Goal: Information Seeking & Learning: Find specific page/section

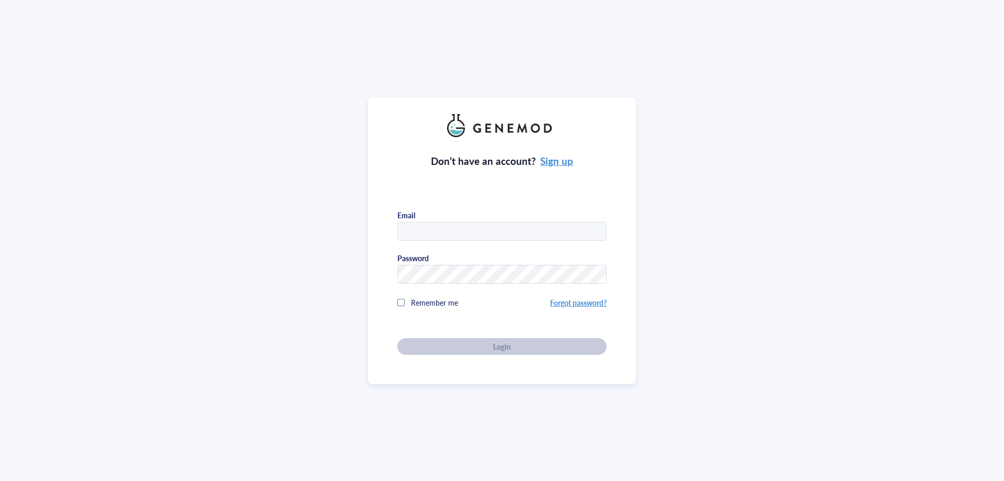
type input "[PERSON_NAME][EMAIL_ADDRESS][DOMAIN_NAME]"
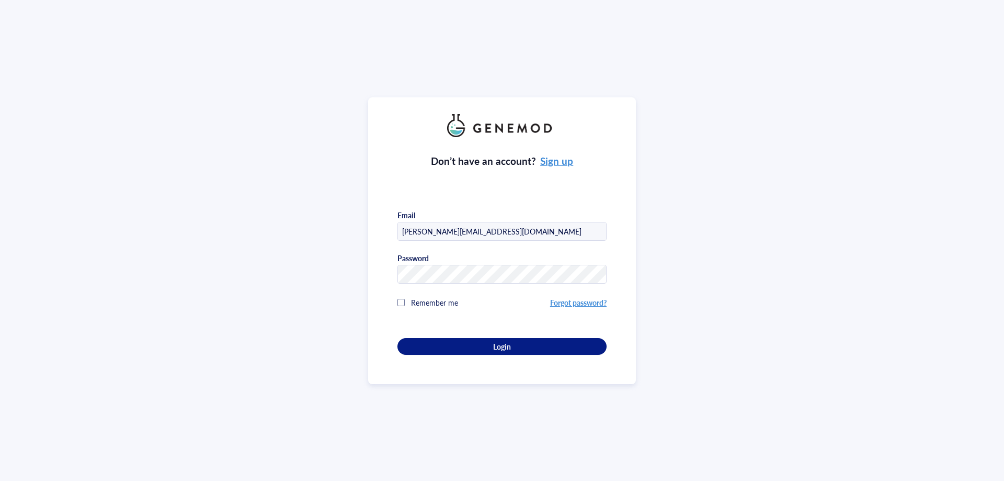
click at [362, 315] on div "Don’t have an account? Sign up Email [PERSON_NAME][EMAIL_ADDRESS][DOMAIN_NAME] …" at bounding box center [502, 240] width 1004 height 481
click at [438, 342] on div "Login" at bounding box center [502, 346] width 176 height 9
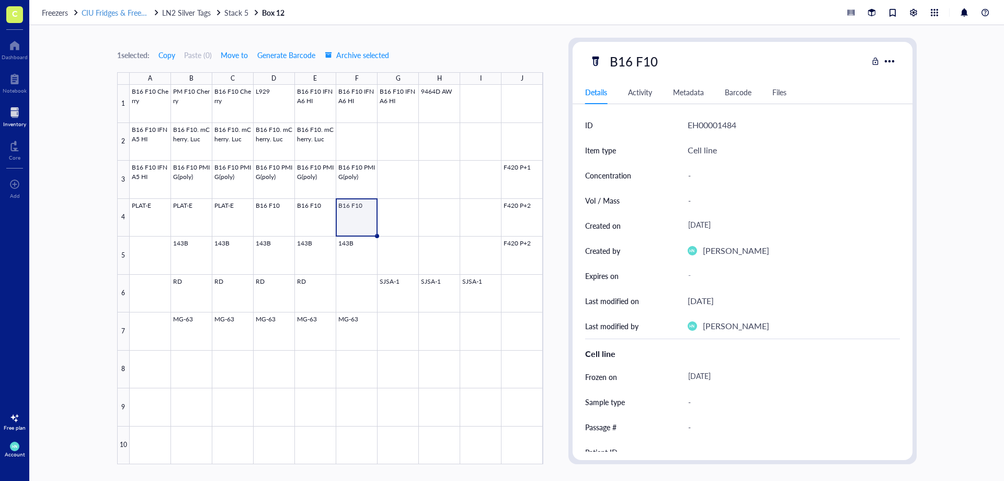
drag, startPoint x: 108, startPoint y: 3, endPoint x: 106, endPoint y: 10, distance: 7.5
click at [106, 7] on div "Freezers CIU Fridges & Freezers LN2 Silver Tags Stack 5 Box 12" at bounding box center [516, 12] width 975 height 25
click at [107, 12] on span "CIU Fridges & Freezers" at bounding box center [118, 12] width 72 height 10
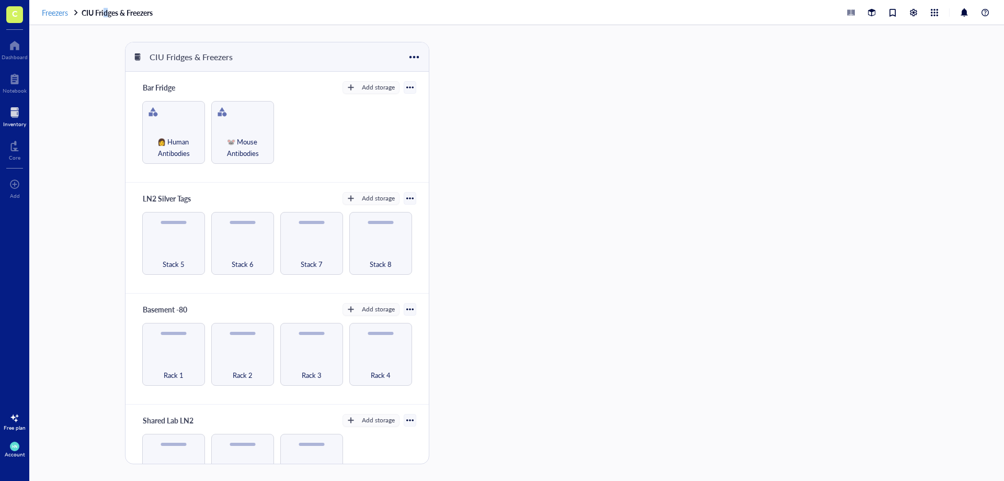
click at [46, 12] on span "Freezers" at bounding box center [55, 12] width 26 height 10
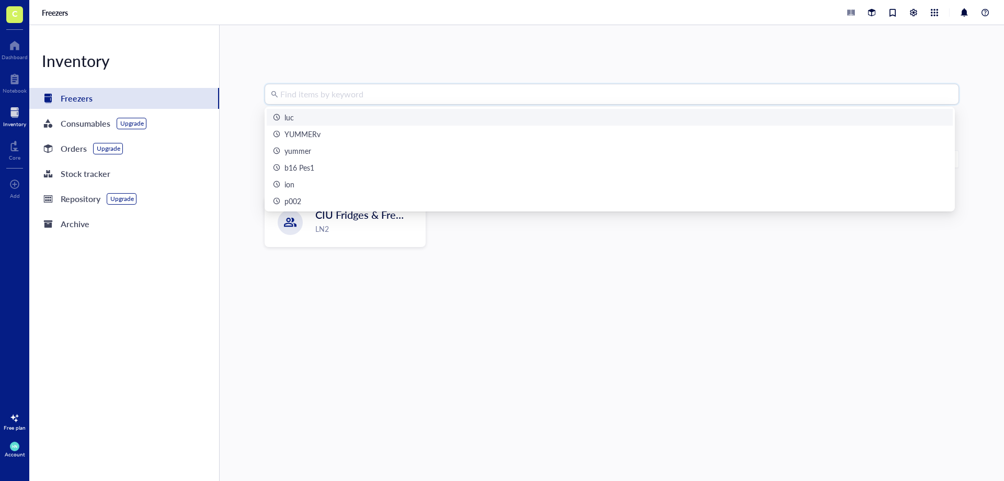
click at [284, 90] on input "search" at bounding box center [616, 94] width 673 height 20
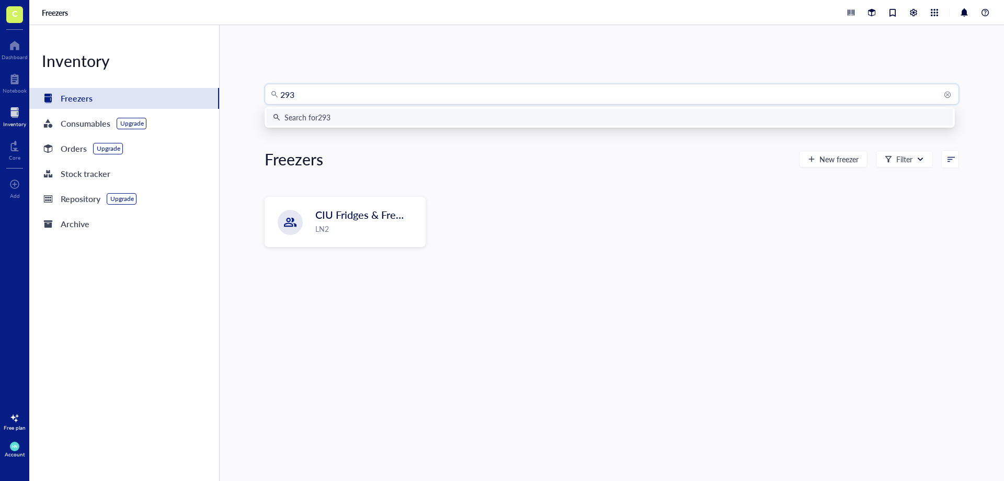
type input "293t"
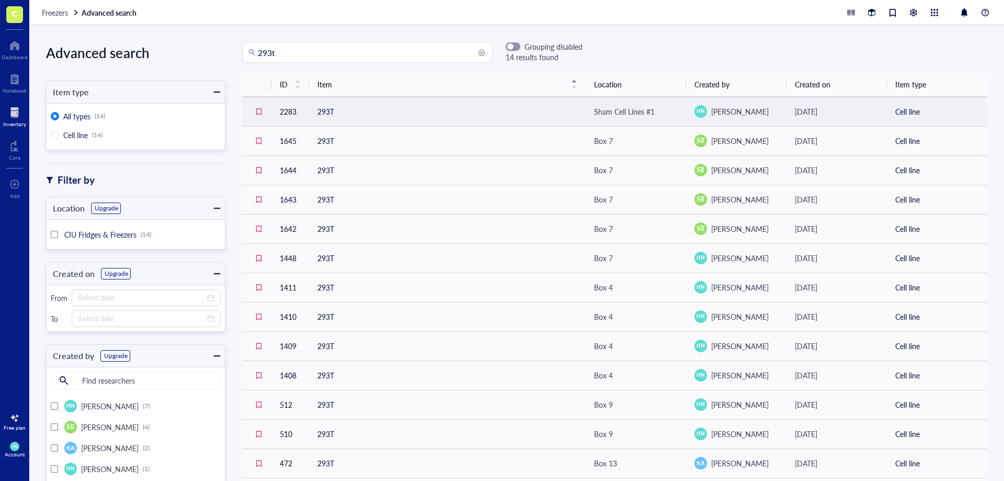
click at [323, 104] on td "293T" at bounding box center [447, 111] width 277 height 29
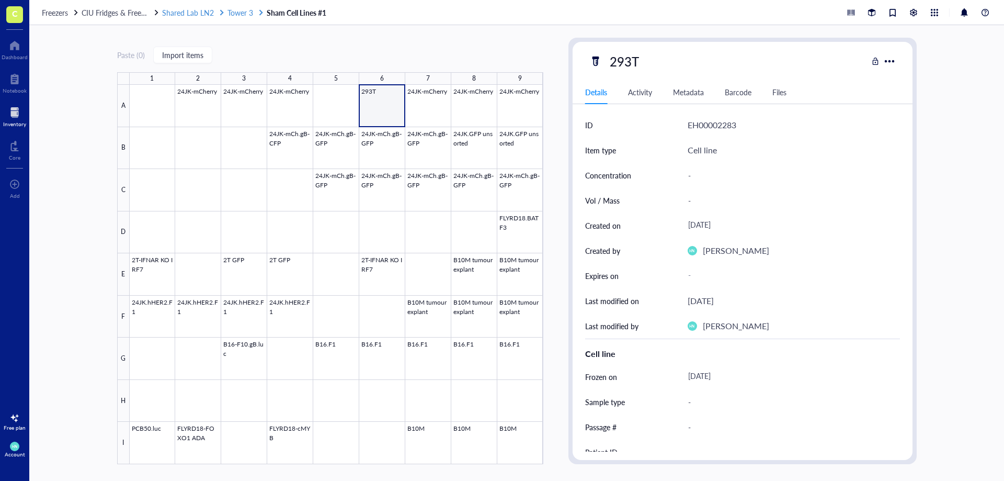
click at [241, 16] on span "Tower 3" at bounding box center [241, 12] width 26 height 10
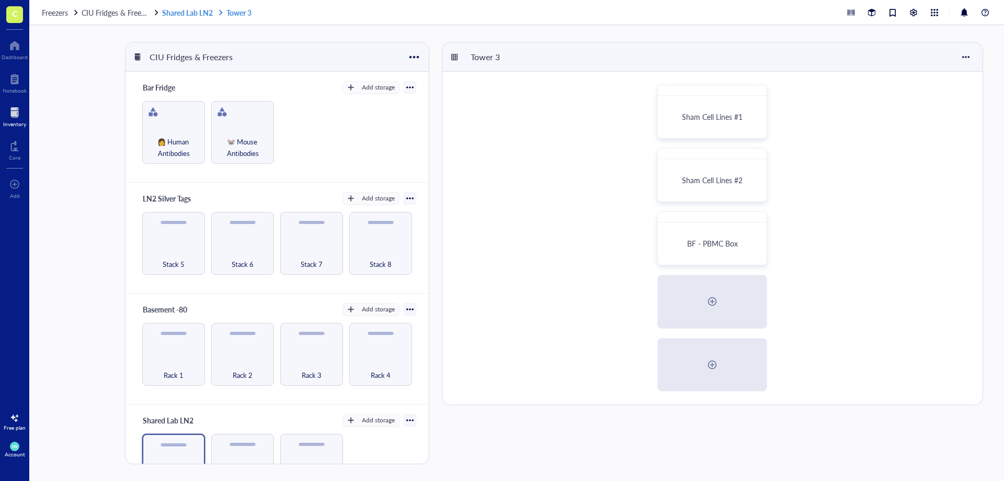
click at [174, 16] on link "Shared Lab [GEOGRAPHIC_DATA] 3" at bounding box center [208, 12] width 92 height 9
click at [673, 114] on div "Sham Cell Lines #1" at bounding box center [712, 116] width 83 height 9
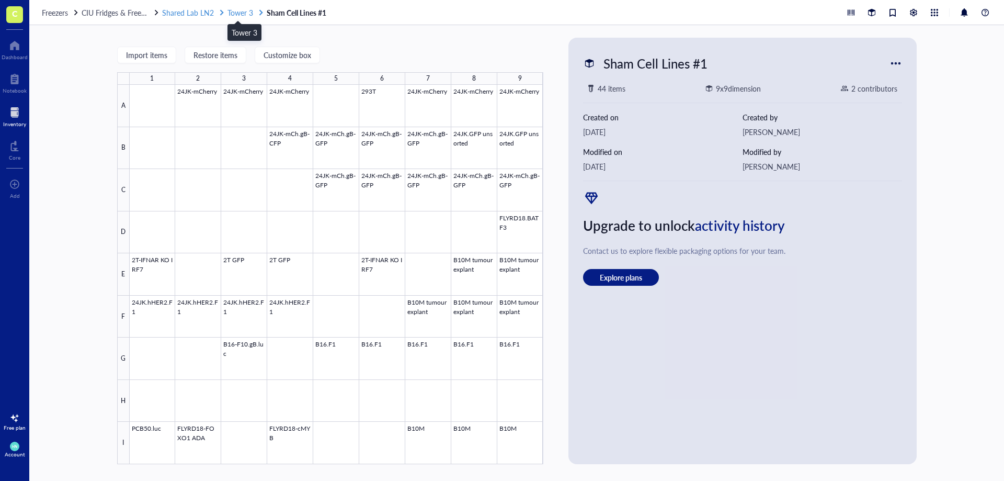
click at [237, 14] on span "Tower 3" at bounding box center [241, 12] width 26 height 10
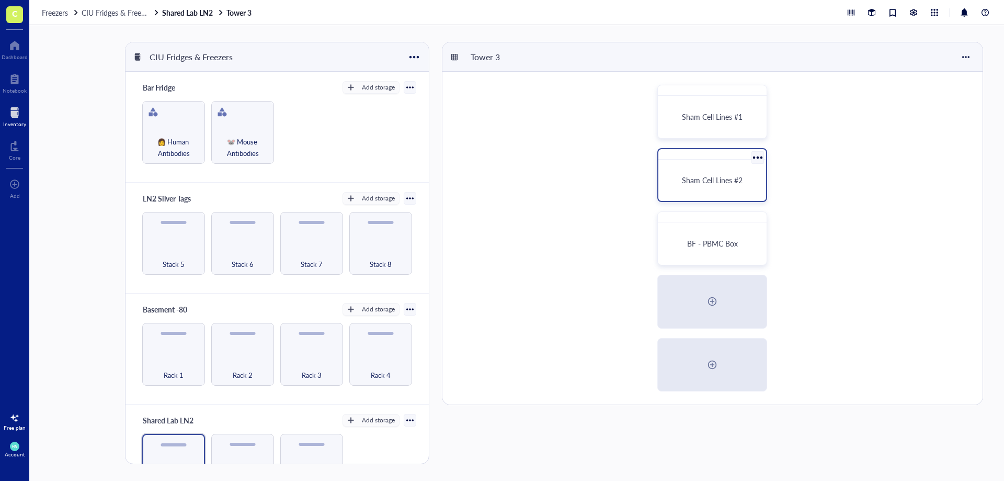
click at [729, 176] on span "Sham Cell Lines #2" at bounding box center [712, 180] width 61 height 10
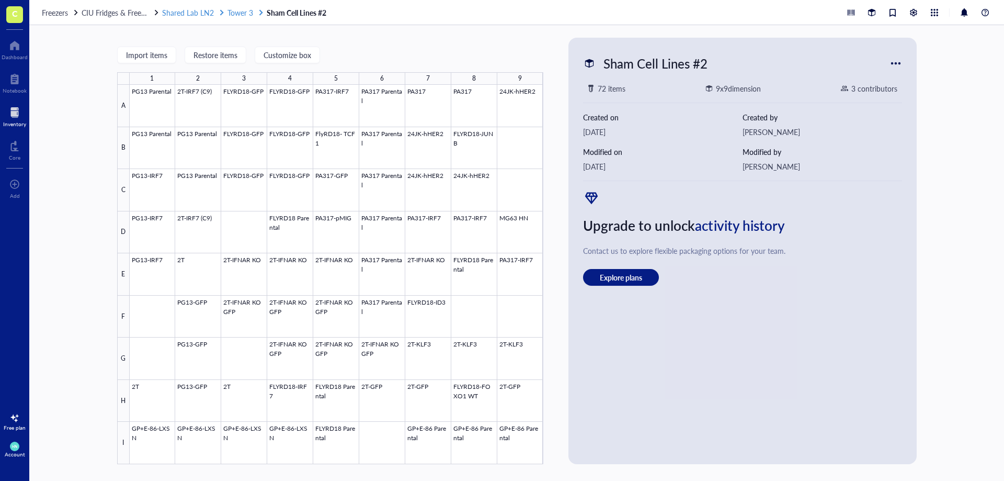
click at [240, 14] on span "Tower 3" at bounding box center [241, 12] width 26 height 10
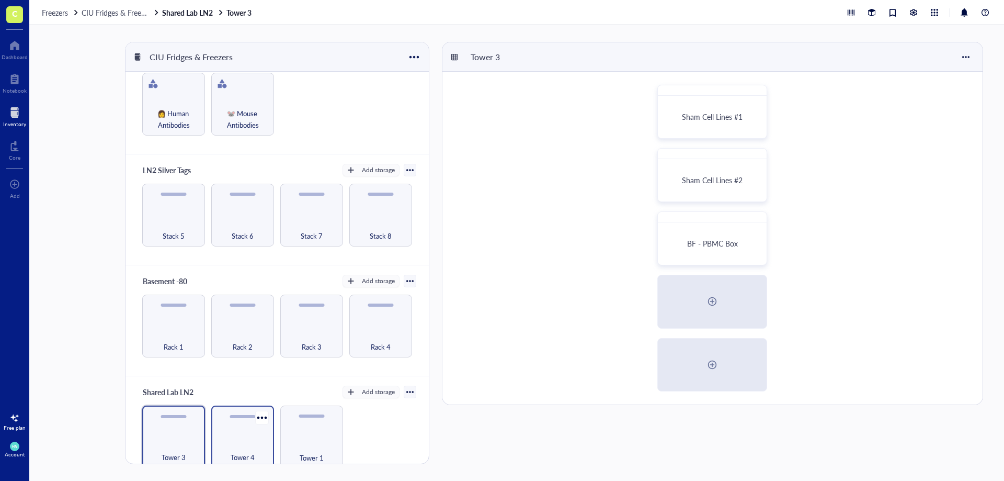
scroll to position [43, 0]
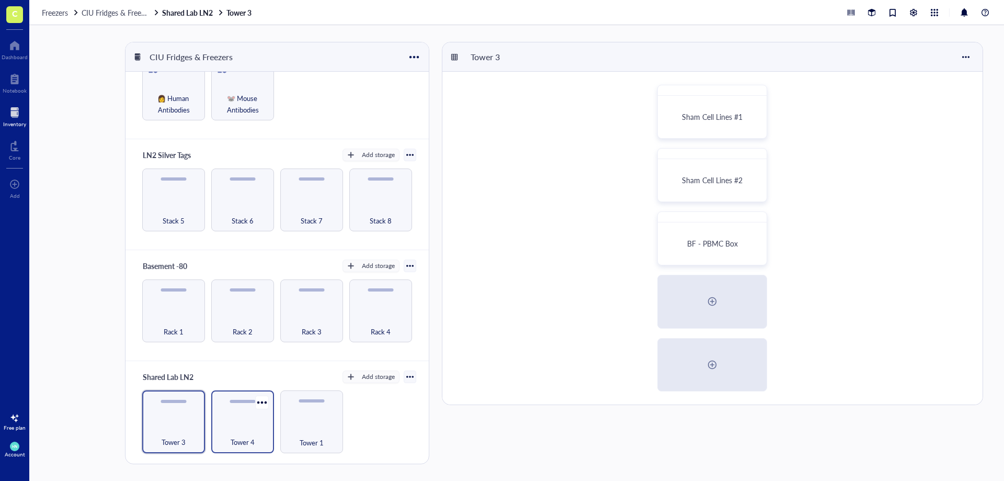
click at [245, 444] on span "Tower 4" at bounding box center [243, 442] width 24 height 12
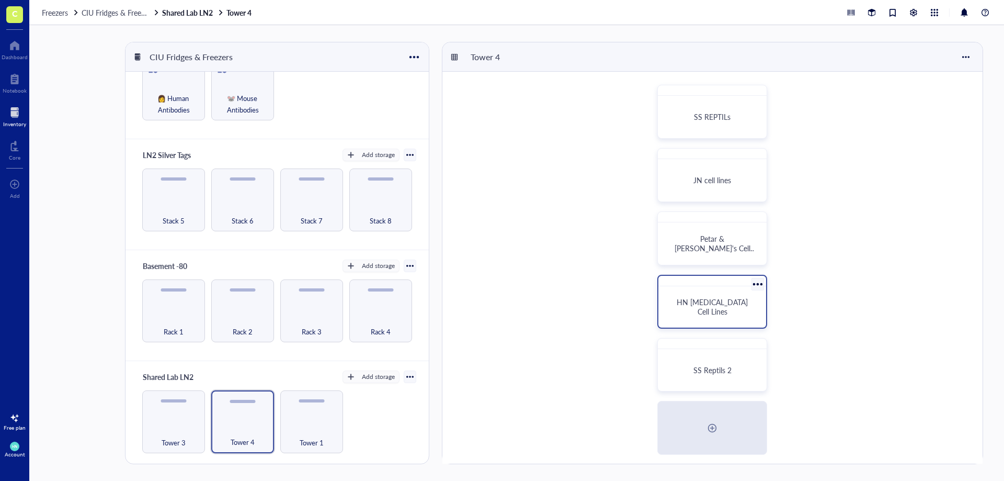
click at [724, 305] on span "HN [MEDICAL_DATA] Cell Lines" at bounding box center [713, 307] width 73 height 20
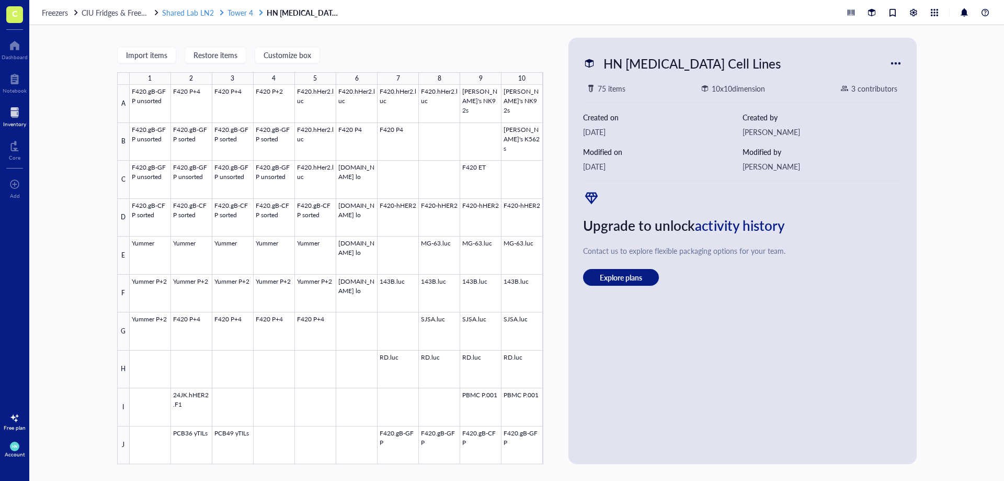
click at [241, 13] on span "Tower 4" at bounding box center [241, 12] width 26 height 10
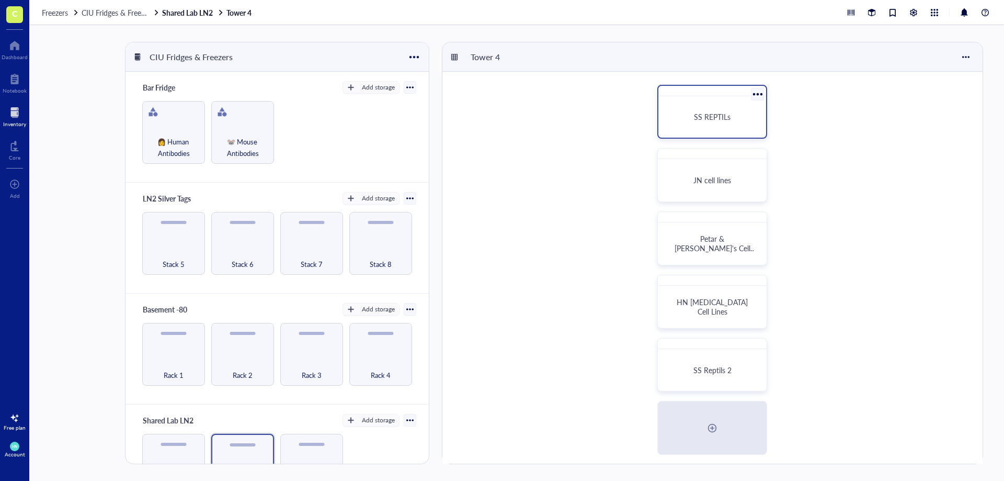
click at [715, 111] on div "SS REPTILs" at bounding box center [712, 116] width 99 height 33
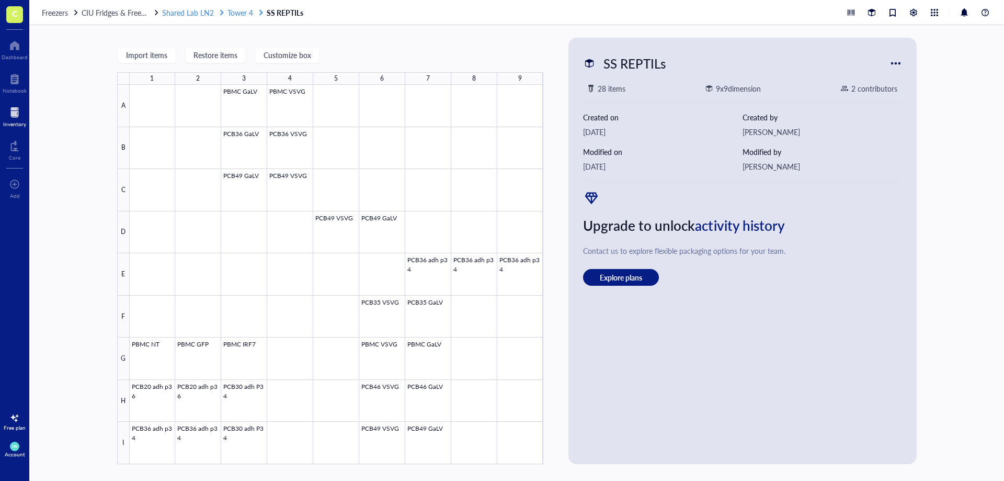
click at [237, 12] on span "Tower 4" at bounding box center [241, 12] width 26 height 10
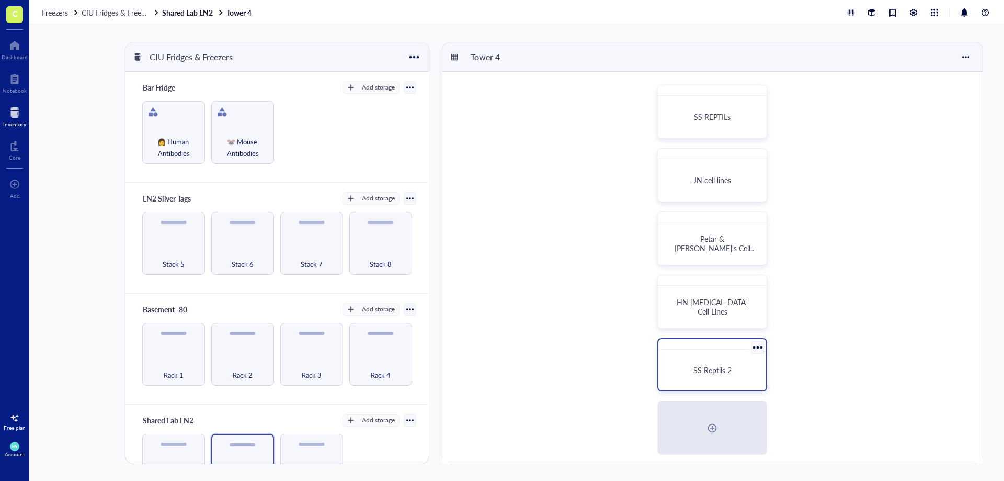
click at [728, 366] on span "SS Reptils 2" at bounding box center [713, 370] width 38 height 10
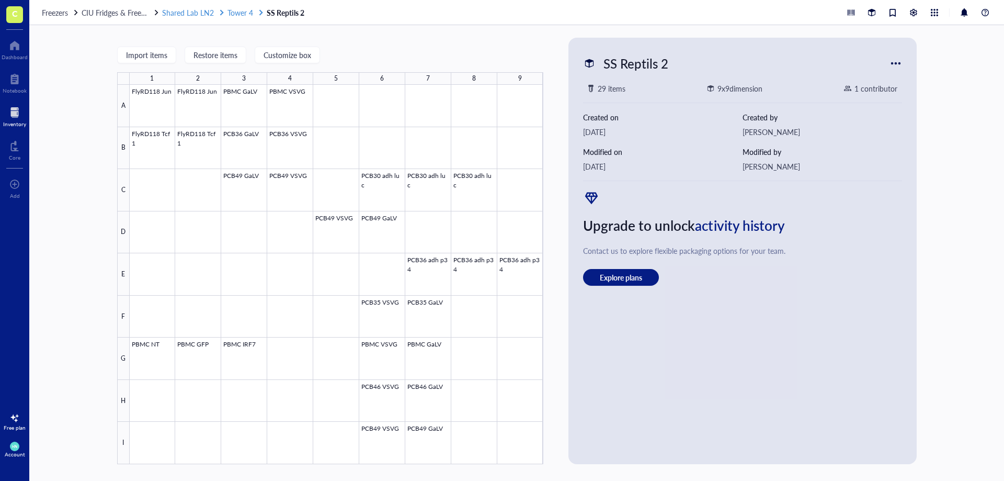
click at [236, 8] on span "Tower 4" at bounding box center [241, 12] width 26 height 10
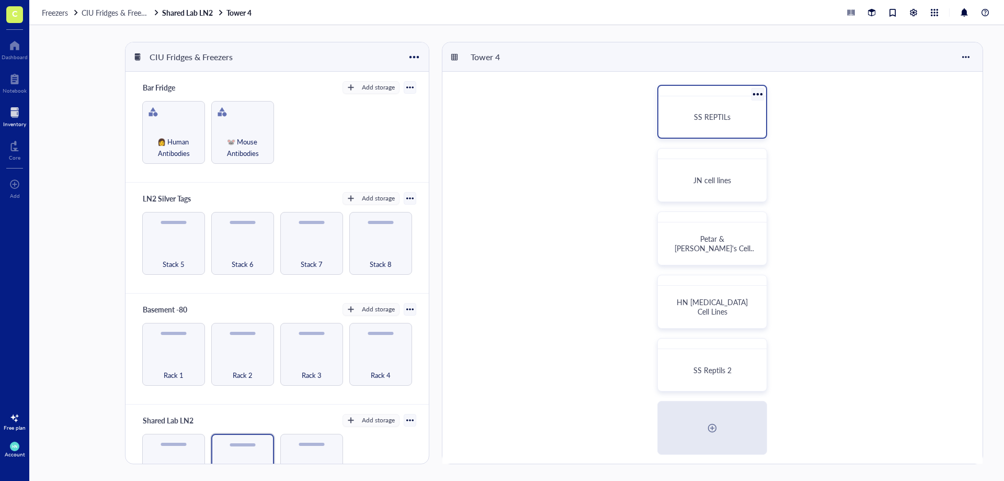
click at [731, 126] on div "SS REPTILs" at bounding box center [712, 116] width 99 height 33
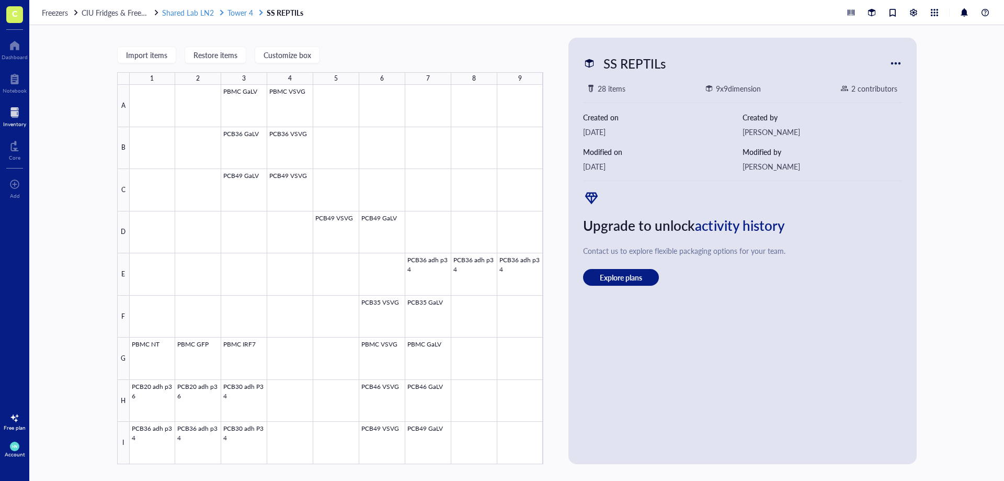
click at [231, 13] on span "Tower 4" at bounding box center [241, 12] width 26 height 10
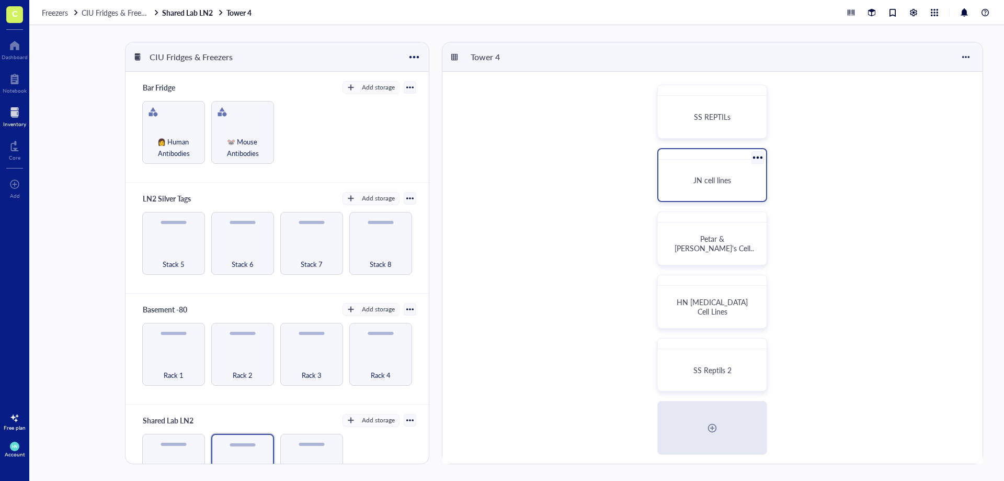
click at [742, 176] on div "JN cell lines" at bounding box center [712, 179] width 83 height 9
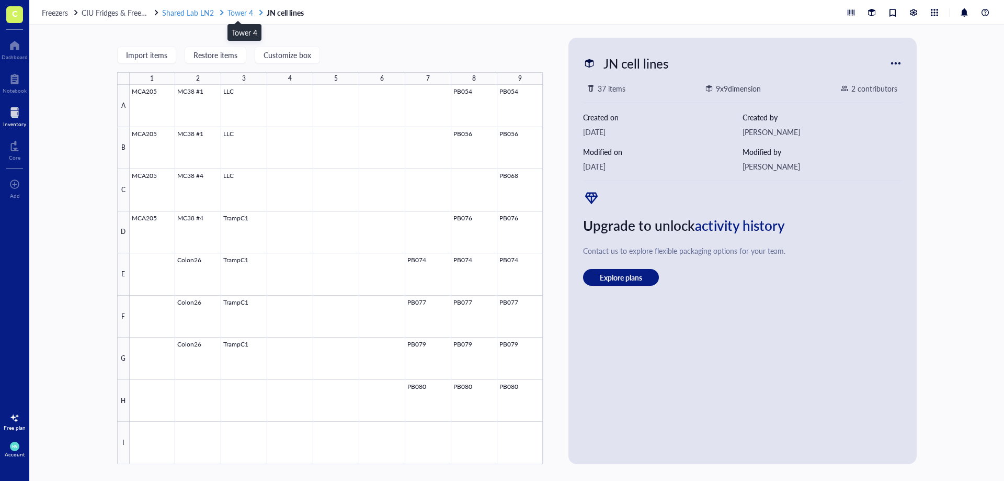
click at [244, 9] on span "Tower 4" at bounding box center [241, 12] width 26 height 10
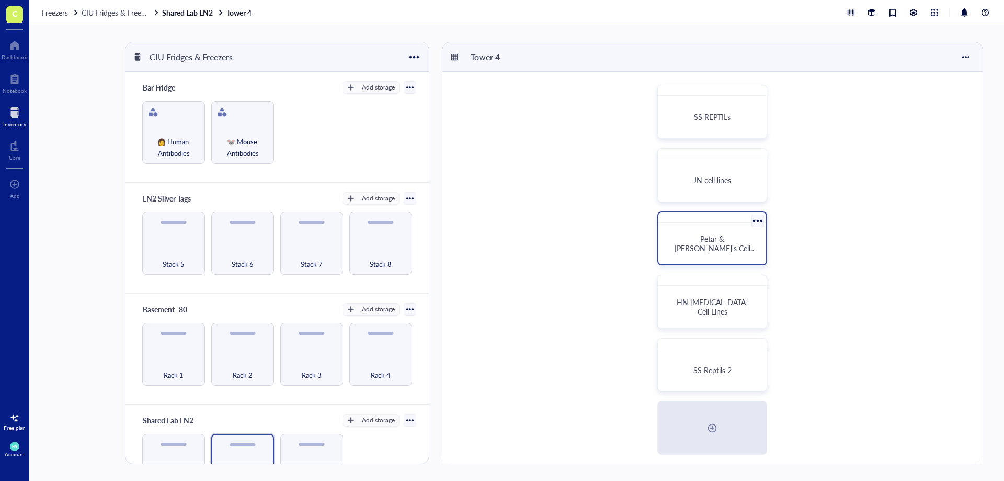
click at [683, 248] on div "Petar & [PERSON_NAME]'s Cell Lines" at bounding box center [712, 243] width 99 height 33
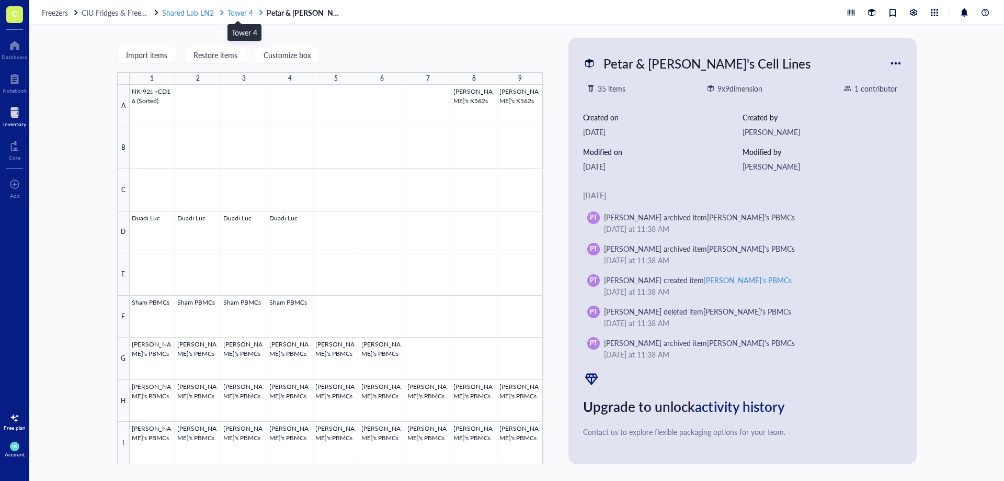
click at [244, 13] on span "Tower 4" at bounding box center [241, 12] width 26 height 10
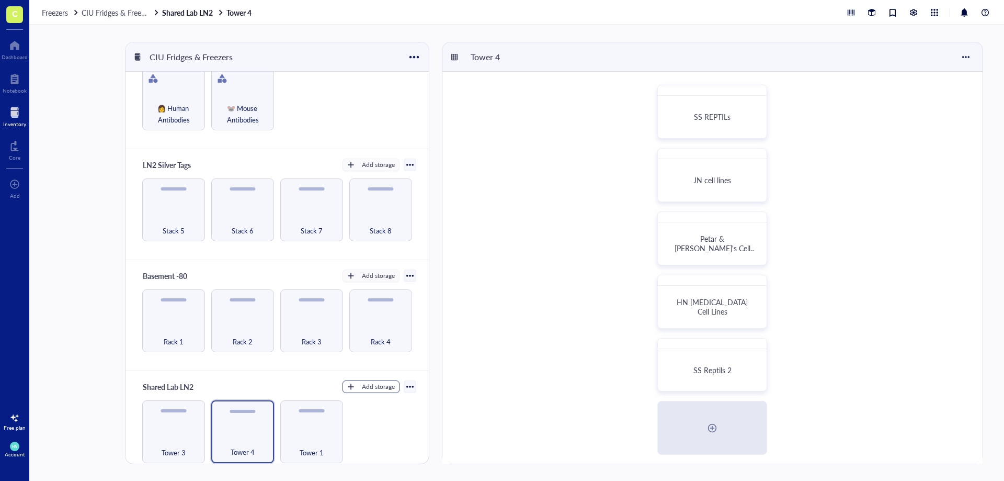
scroll to position [43, 0]
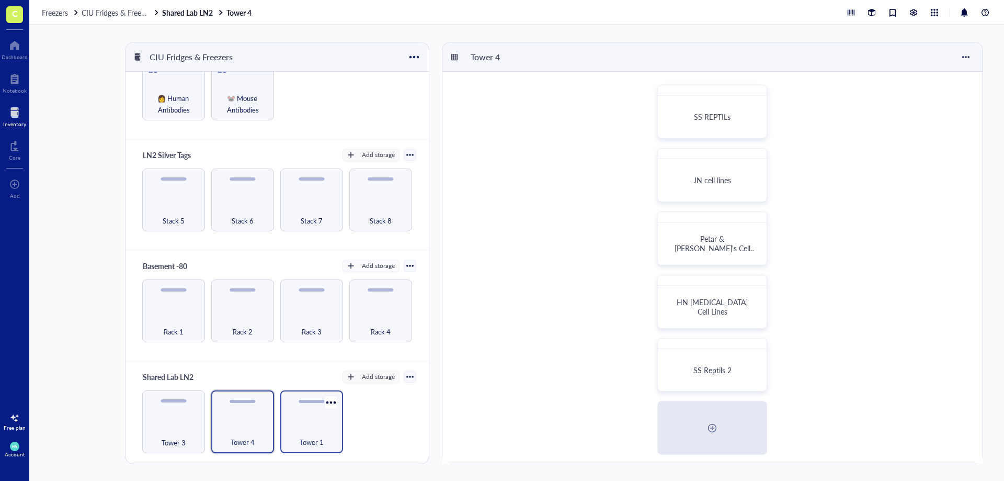
click at [334, 425] on div "Tower 1" at bounding box center [312, 436] width 52 height 23
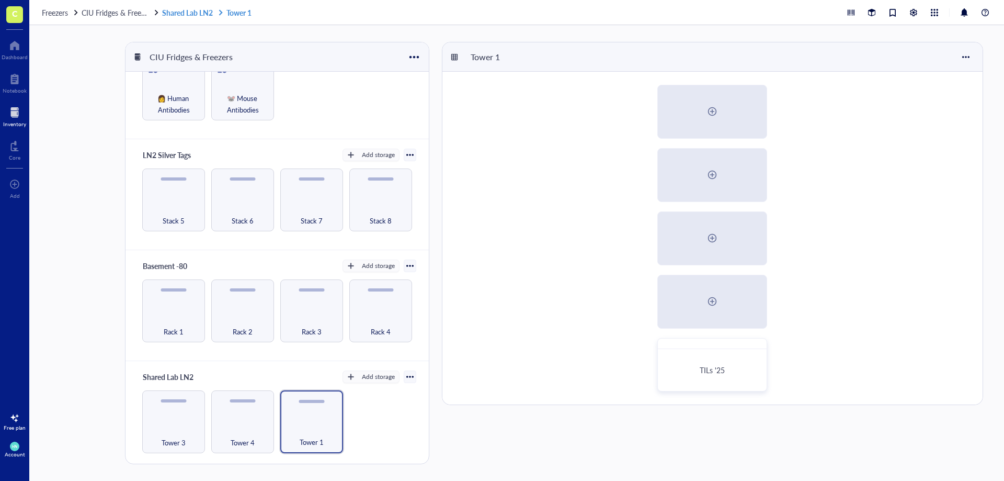
click at [196, 13] on link "Shared Lab [GEOGRAPHIC_DATA] 1" at bounding box center [208, 12] width 92 height 9
click at [122, 14] on span "CIU Fridges & Freezers" at bounding box center [118, 12] width 72 height 10
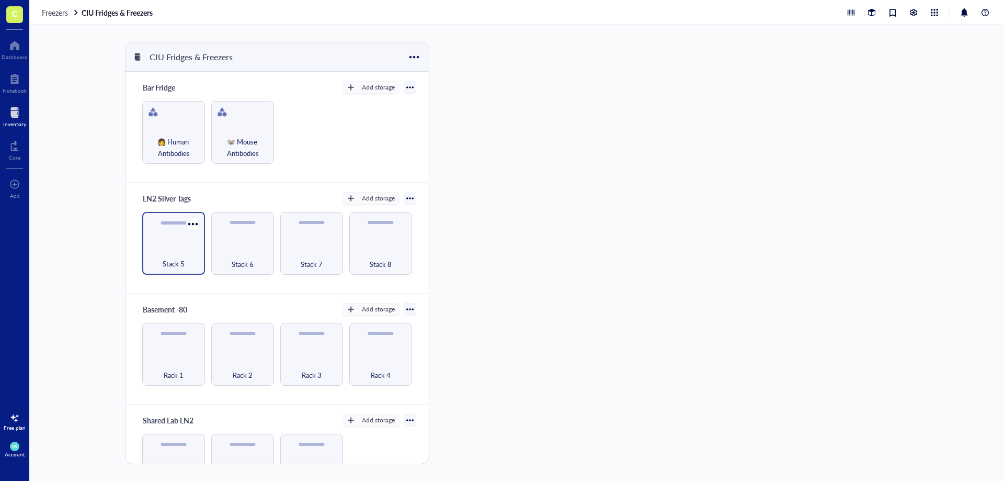
click at [167, 249] on div "Stack 5" at bounding box center [174, 257] width 52 height 23
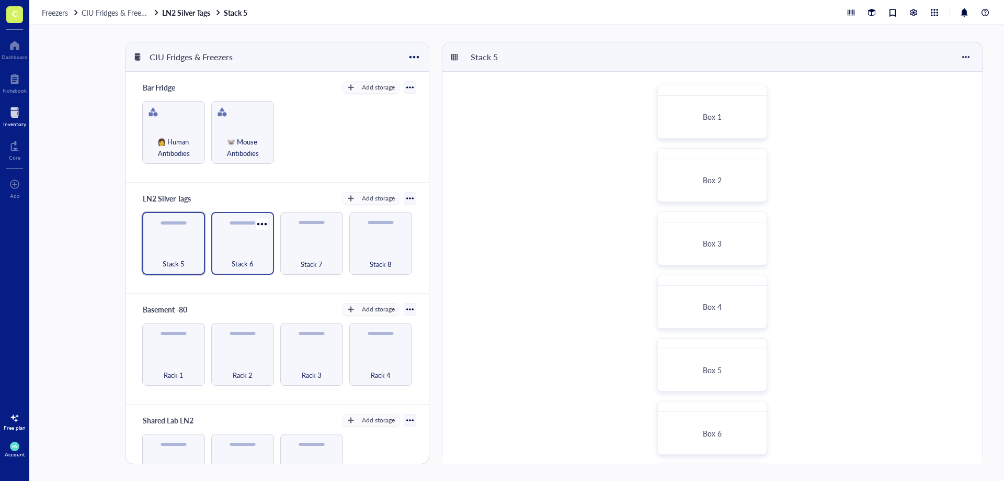
click at [269, 258] on div "Stack 6" at bounding box center [242, 243] width 63 height 63
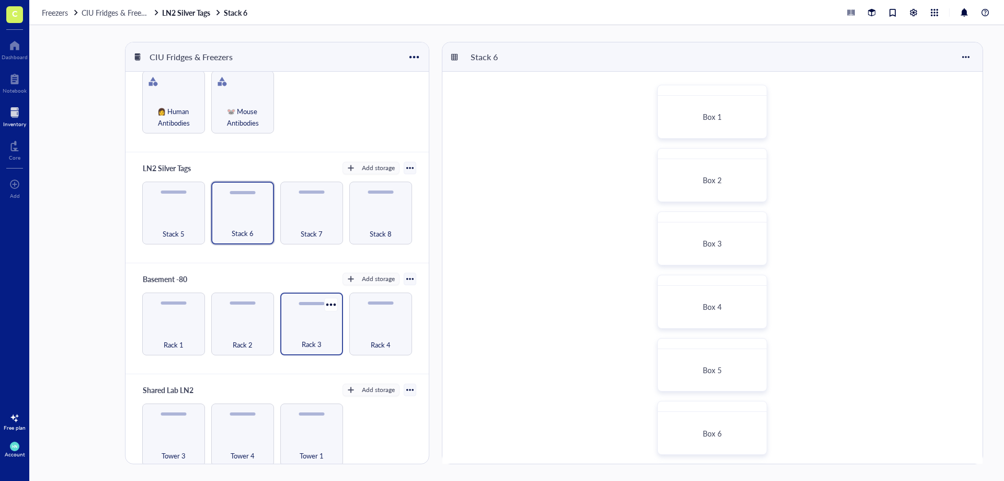
scroll to position [43, 0]
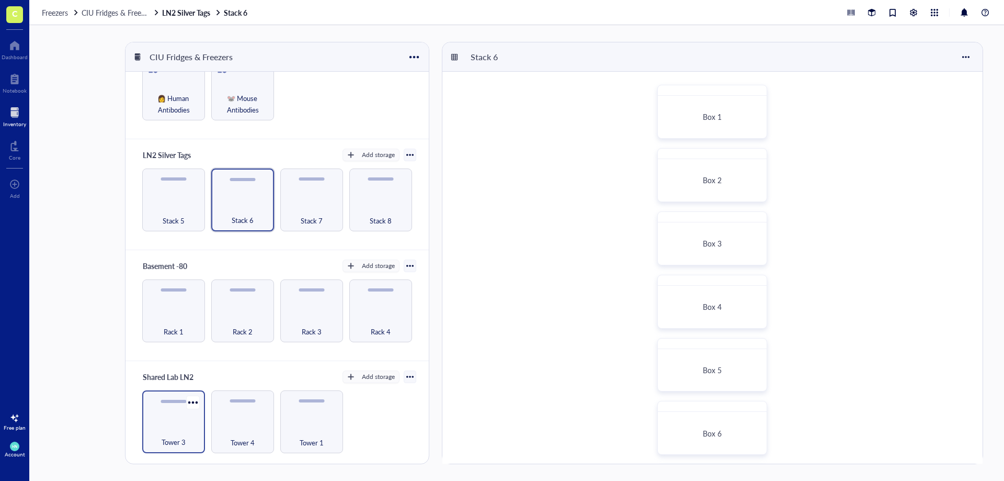
click at [186, 422] on div "Tower 3" at bounding box center [173, 421] width 63 height 63
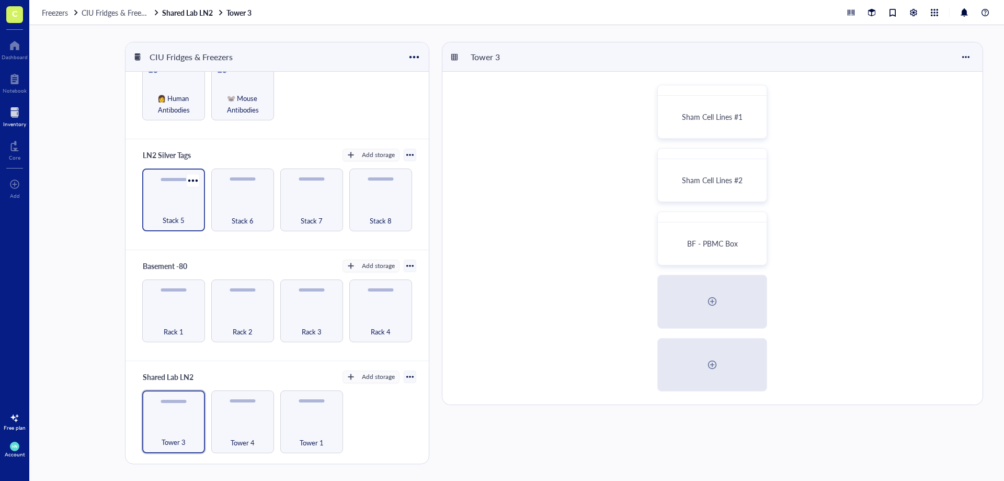
click at [179, 203] on div "Stack 5" at bounding box center [174, 214] width 52 height 23
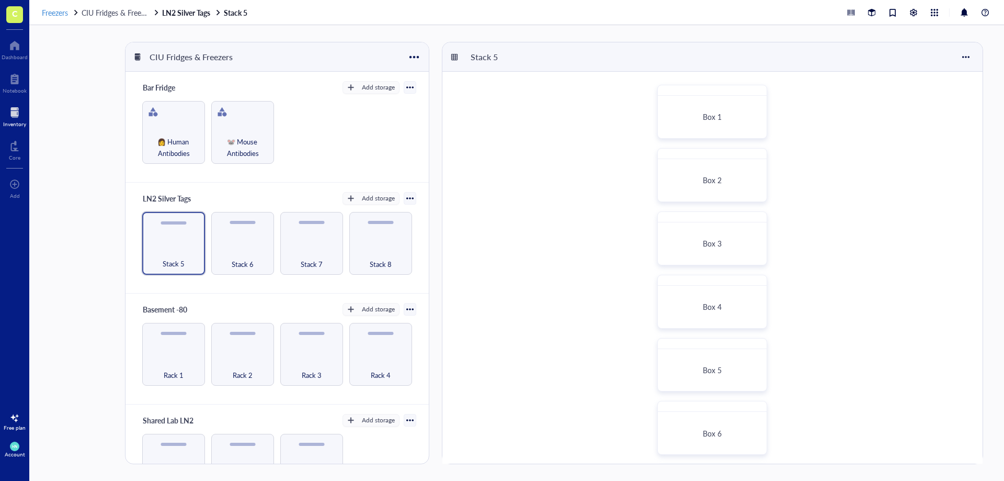
click at [61, 16] on span "Freezers" at bounding box center [55, 12] width 26 height 10
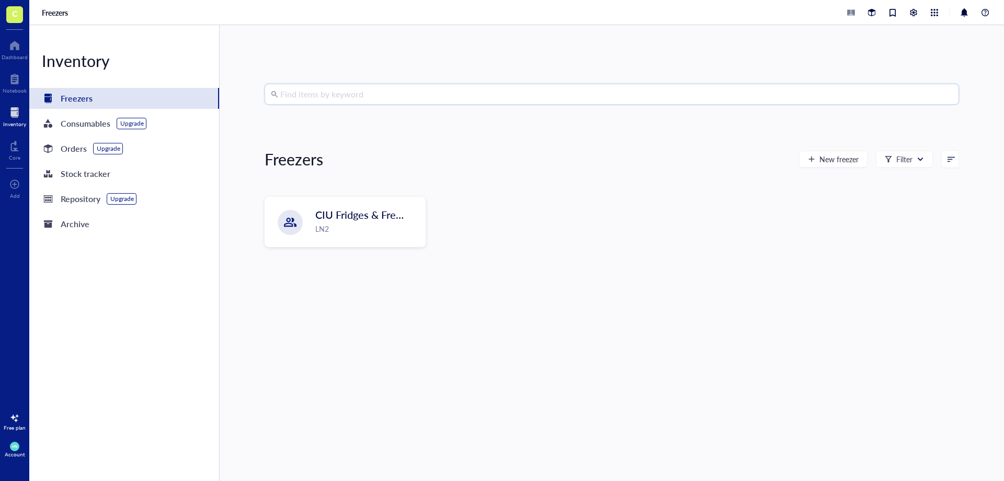
click at [375, 95] on input "search" at bounding box center [616, 94] width 673 height 20
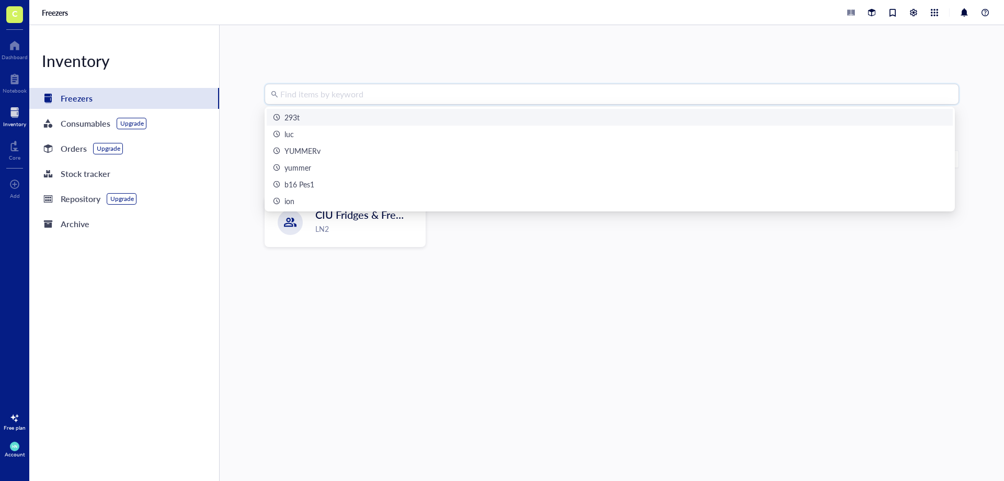
click at [370, 89] on input "search" at bounding box center [616, 94] width 673 height 20
click at [359, 119] on div "293t" at bounding box center [610, 117] width 674 height 12
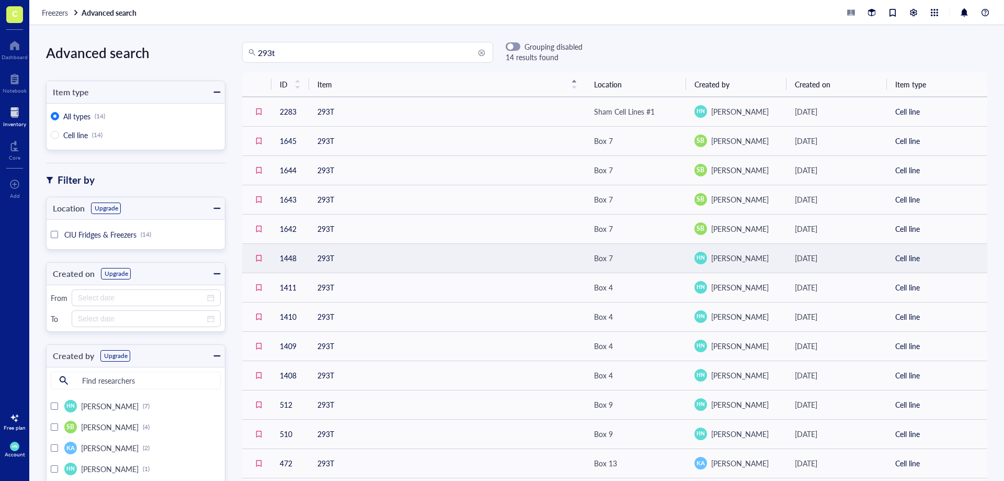
scroll to position [60, 0]
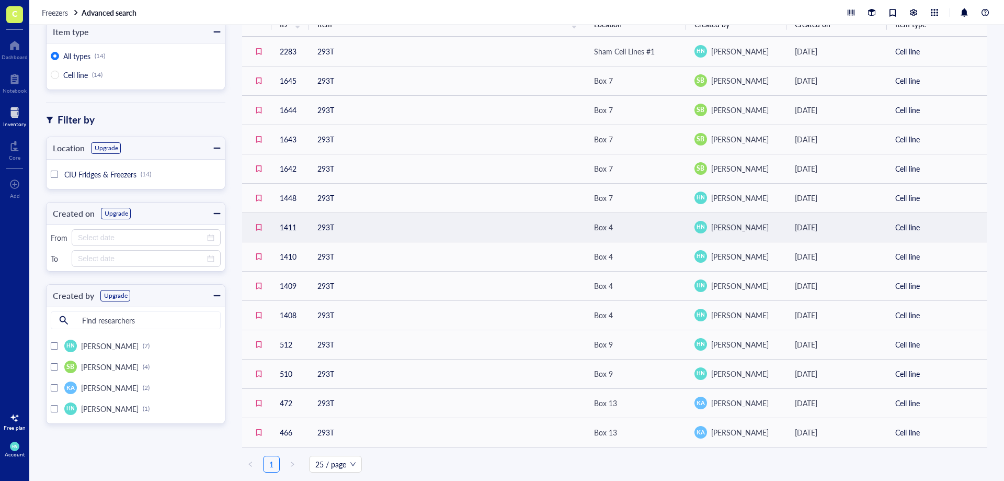
click at [320, 230] on td "293T" at bounding box center [447, 226] width 277 height 29
